Goal: Find specific page/section: Find specific page/section

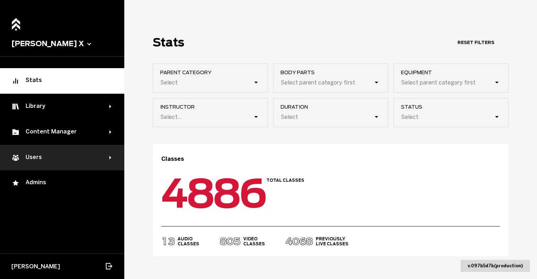
click at [73, 159] on div "Users" at bounding box center [60, 157] width 98 height 9
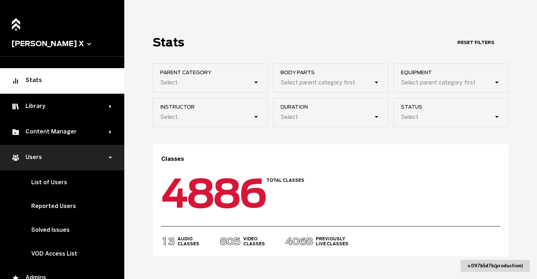
click at [73, 159] on div "Users" at bounding box center [60, 157] width 98 height 9
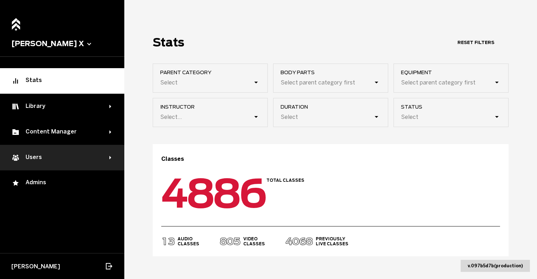
click at [73, 158] on div "Users" at bounding box center [60, 157] width 98 height 9
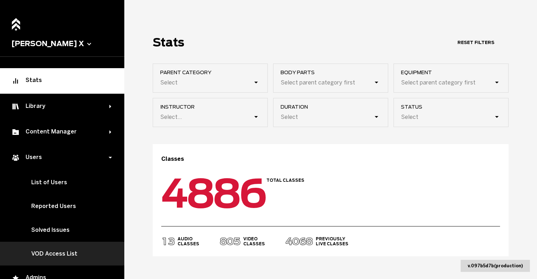
click at [61, 251] on link "VOD Access List" at bounding box center [62, 254] width 124 height 24
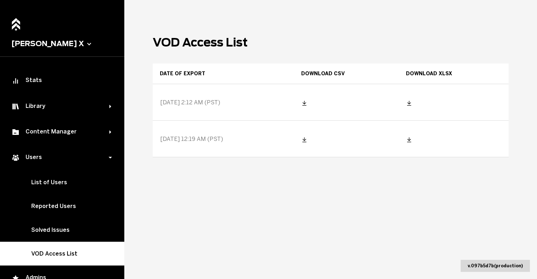
click at [172, 99] on span "[DATE] 2:12 AM (PST)" at bounding box center [190, 102] width 60 height 7
click at [143, 124] on main "VOD Access List Date of export Download CSV Download XLSX [DATE] 2:12 AM (PST) …" at bounding box center [330, 139] width 412 height 279
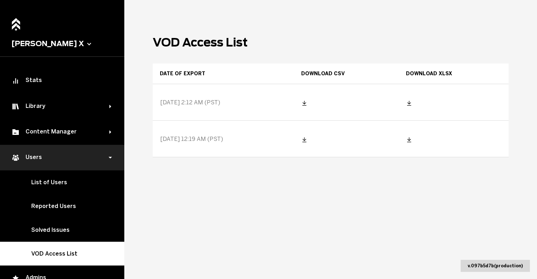
click at [51, 158] on div "Users" at bounding box center [60, 157] width 98 height 9
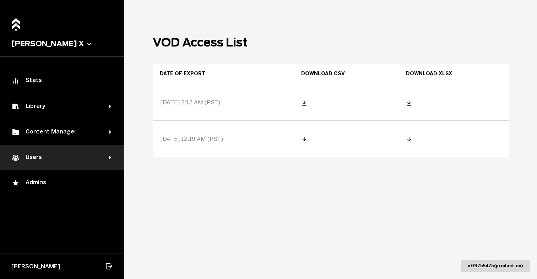
click at [51, 159] on div "Users" at bounding box center [60, 157] width 98 height 9
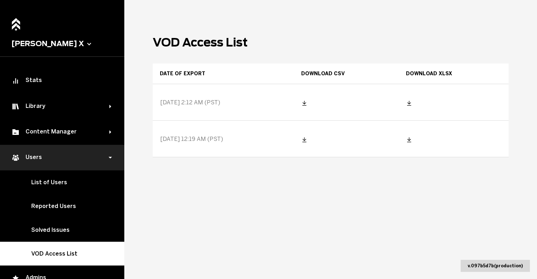
click at [58, 155] on div "Users" at bounding box center [60, 157] width 98 height 9
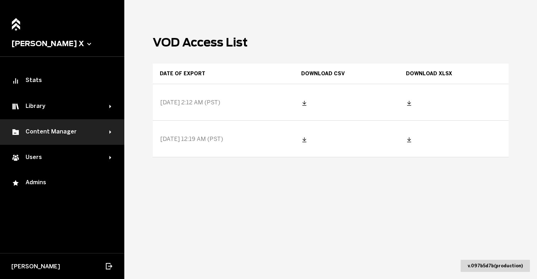
click at [70, 135] on div "Content Manager" at bounding box center [60, 132] width 98 height 9
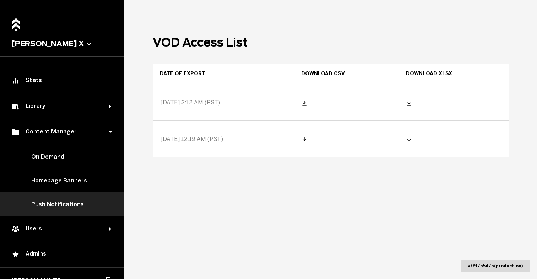
click at [65, 212] on link "Push Notifications" at bounding box center [62, 204] width 124 height 24
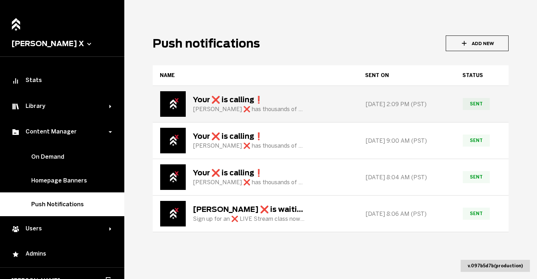
click at [226, 100] on div "Your ❌ is calling❗️" at bounding box center [250, 99] width 114 height 9
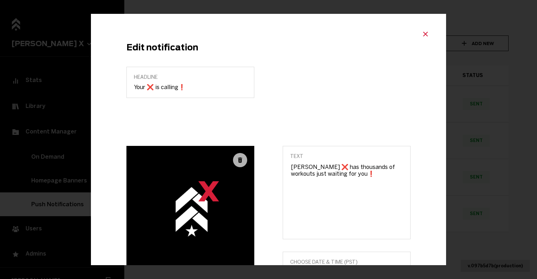
click at [425, 35] on icon "Close modal" at bounding box center [425, 34] width 9 height 9
